Goal: Task Accomplishment & Management: Manage account settings

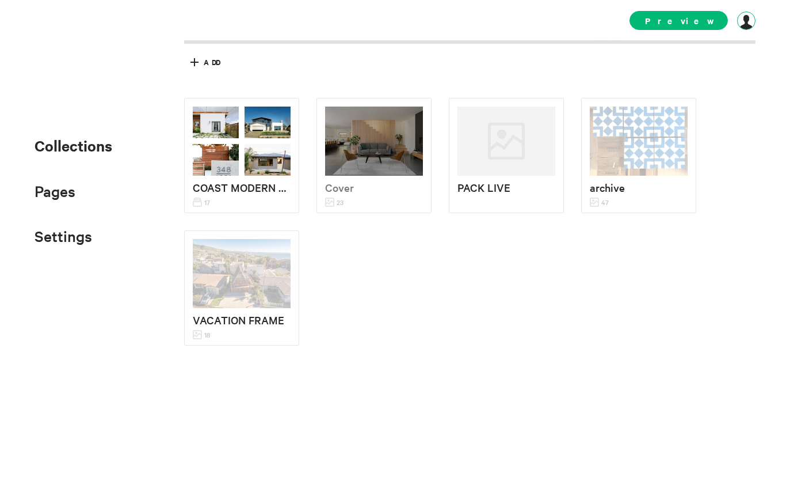
click at [746, 28] on div at bounding box center [746, 21] width 18 height 18
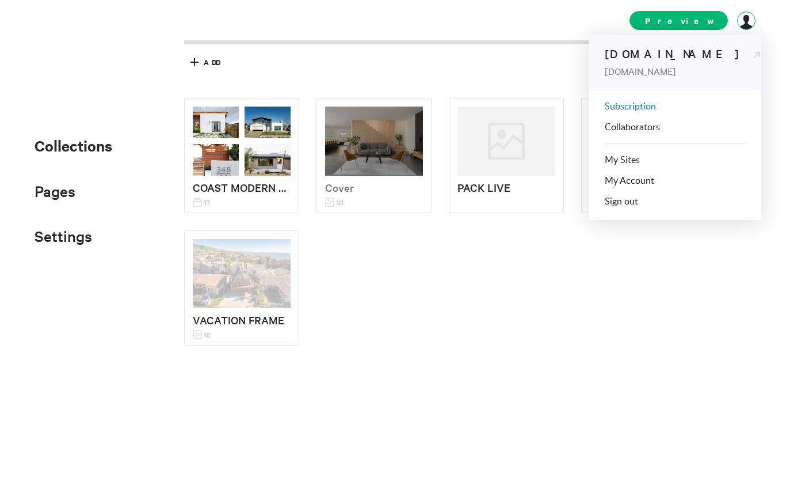
click at [635, 108] on link "Subscription" at bounding box center [630, 106] width 51 height 9
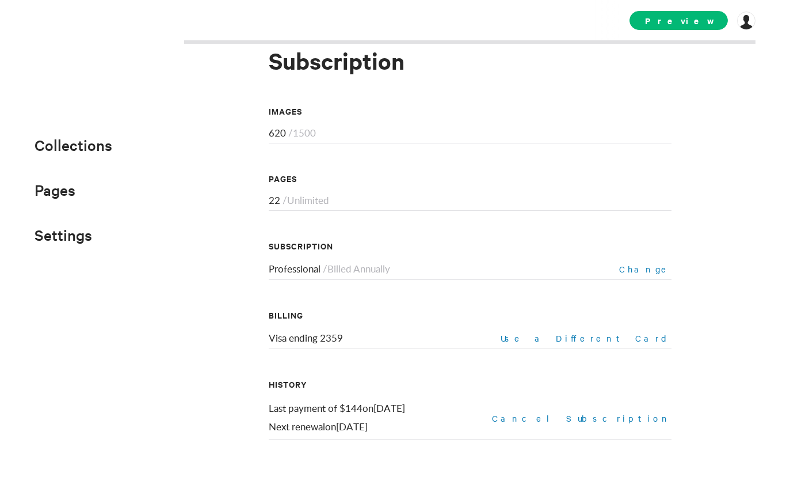
scroll to position [40, 0]
click at [424, 339] on div "Visa ending 2359 Use a Different Card" at bounding box center [470, 341] width 403 height 17
click at [685, 22] on span "Preview" at bounding box center [679, 20] width 98 height 19
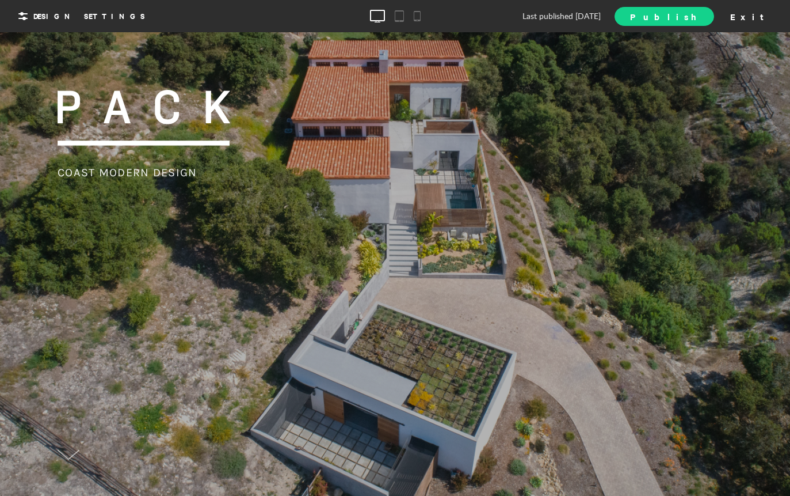
click at [698, 10] on span "Publish" at bounding box center [664, 16] width 68 height 12
click at [699, 10] on span "View Site" at bounding box center [651, 16] width 96 height 12
